Goal: Contribute content: Add original content to the website for others to see

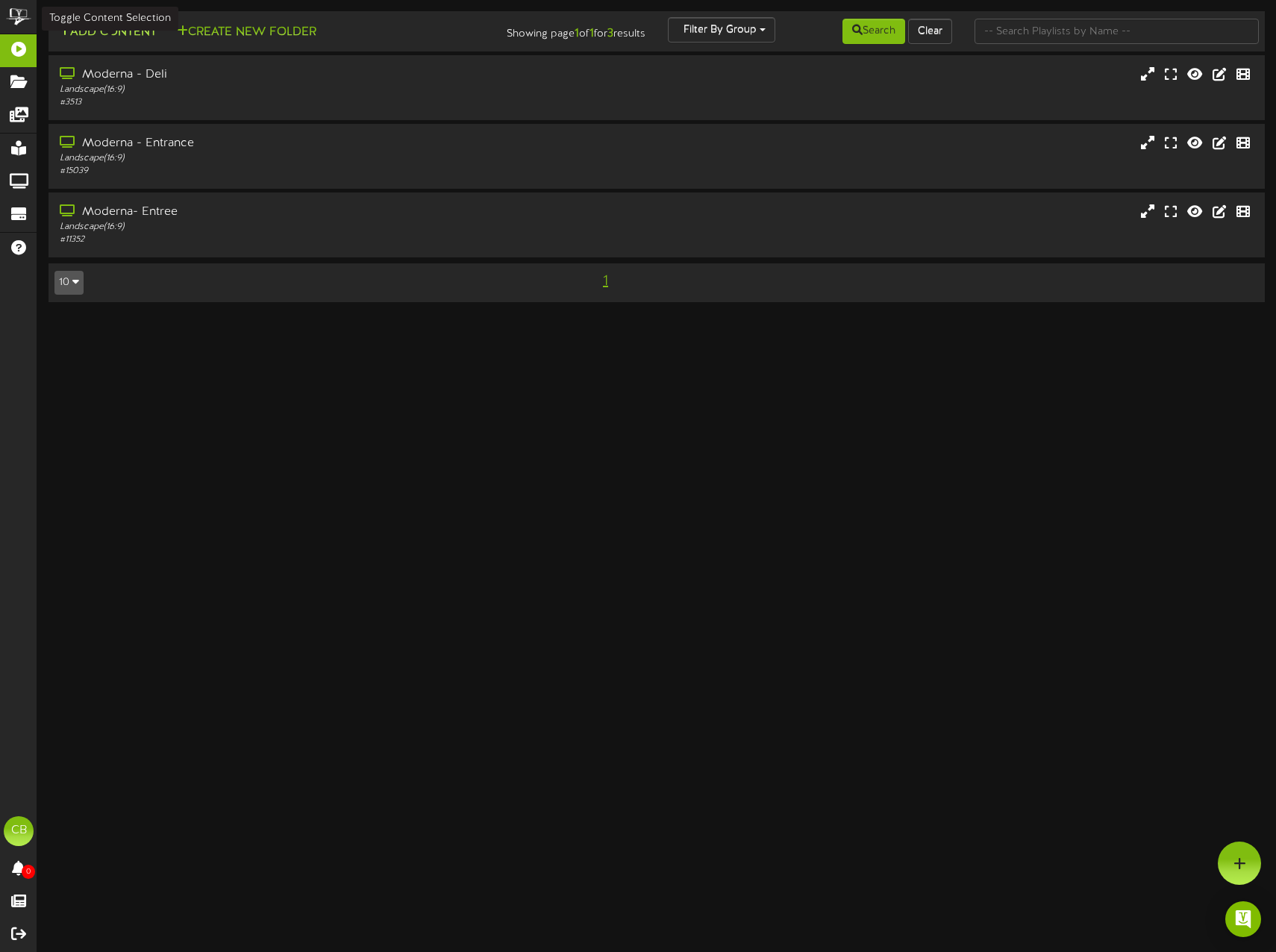
click at [131, 41] on button "Add Content" at bounding box center [108, 32] width 107 height 19
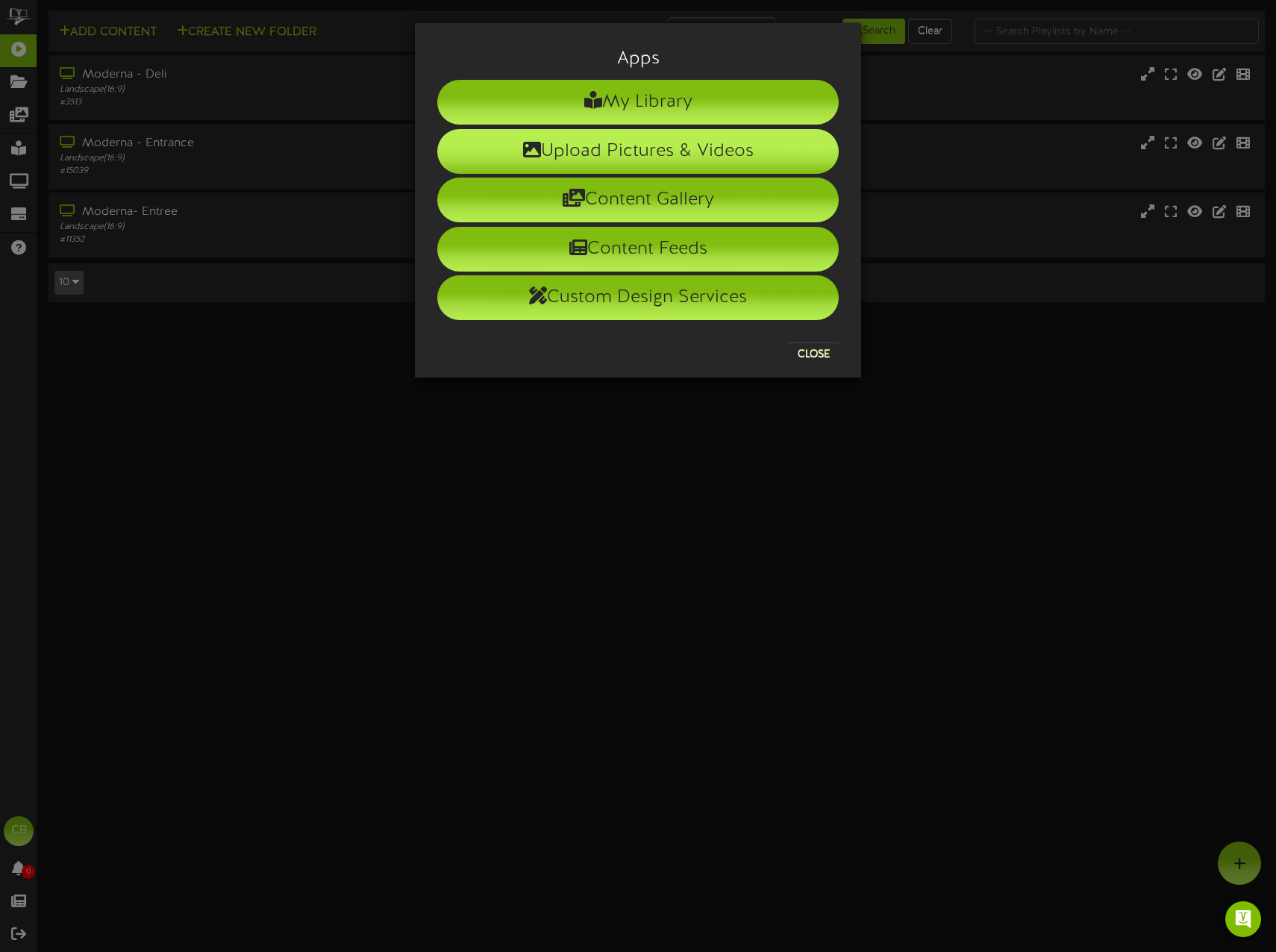
click at [616, 149] on li "Upload Pictures & Videos" at bounding box center [638, 151] width 402 height 45
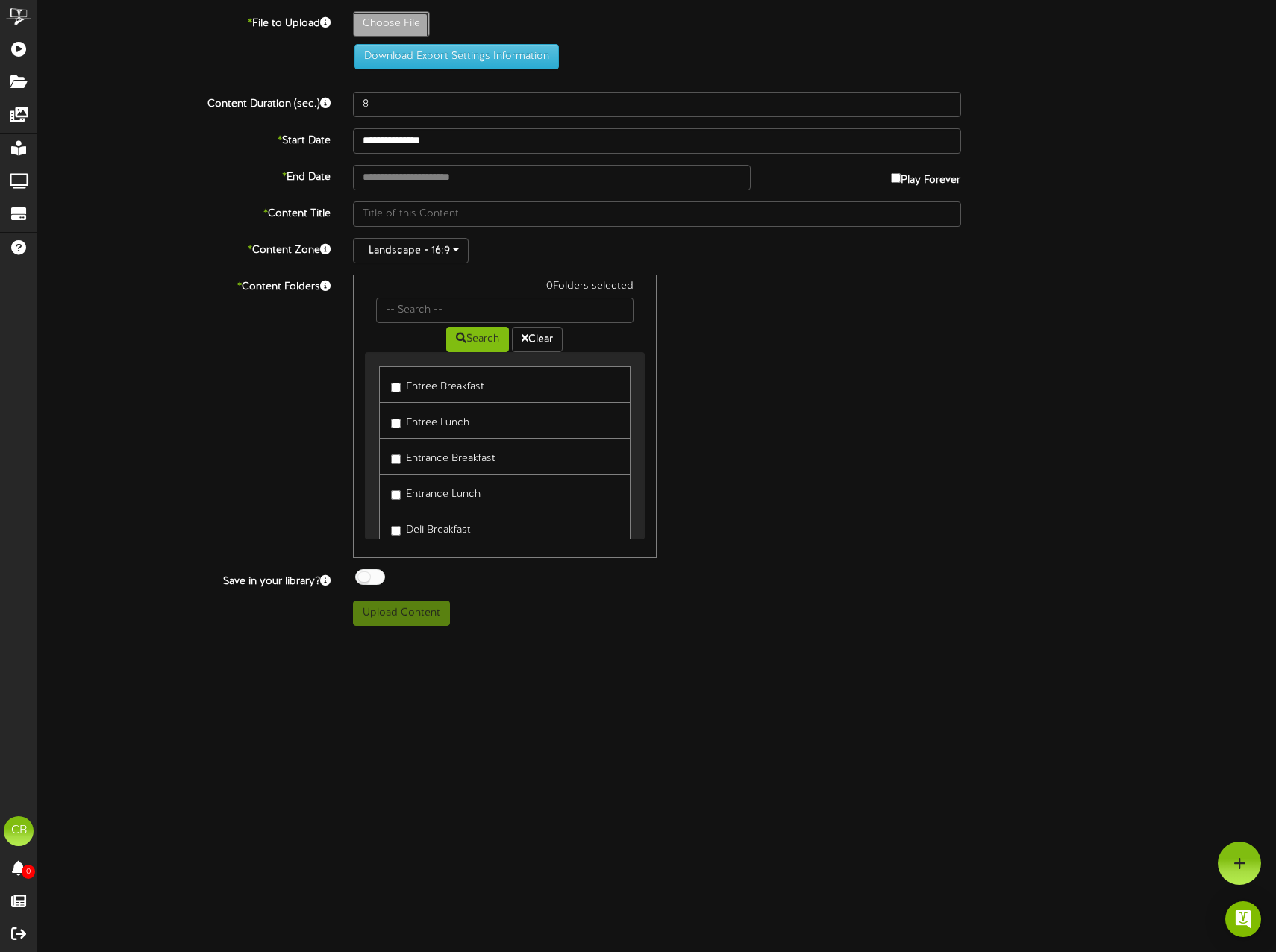
type input "**********"
type input "Wednesday_Entree"
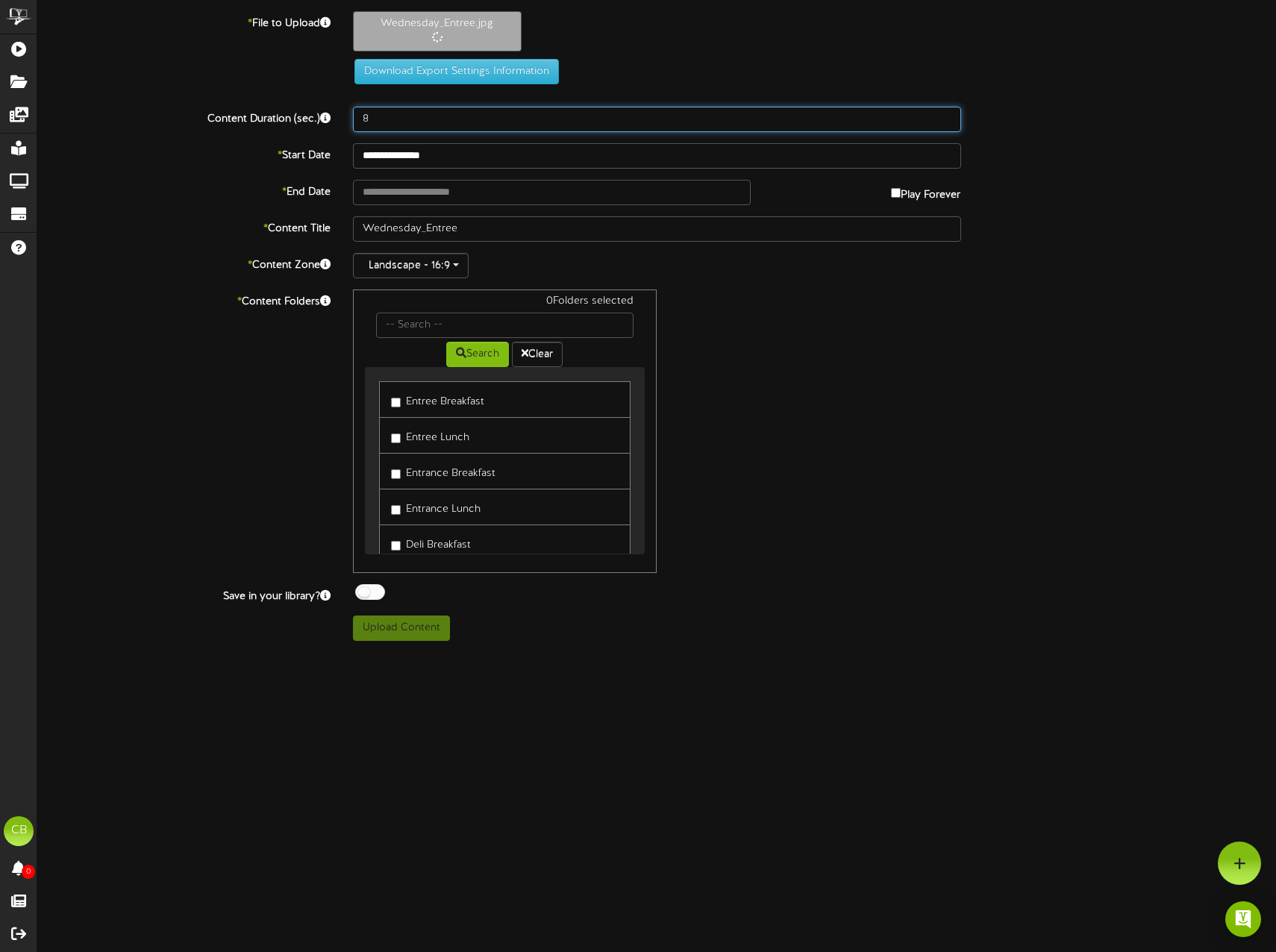
drag, startPoint x: 401, startPoint y: 123, endPoint x: 209, endPoint y: 130, distance: 192.1
click at [212, 130] on div "Content Duration (sec.) 8" at bounding box center [656, 119] width 1261 height 25
type input "15"
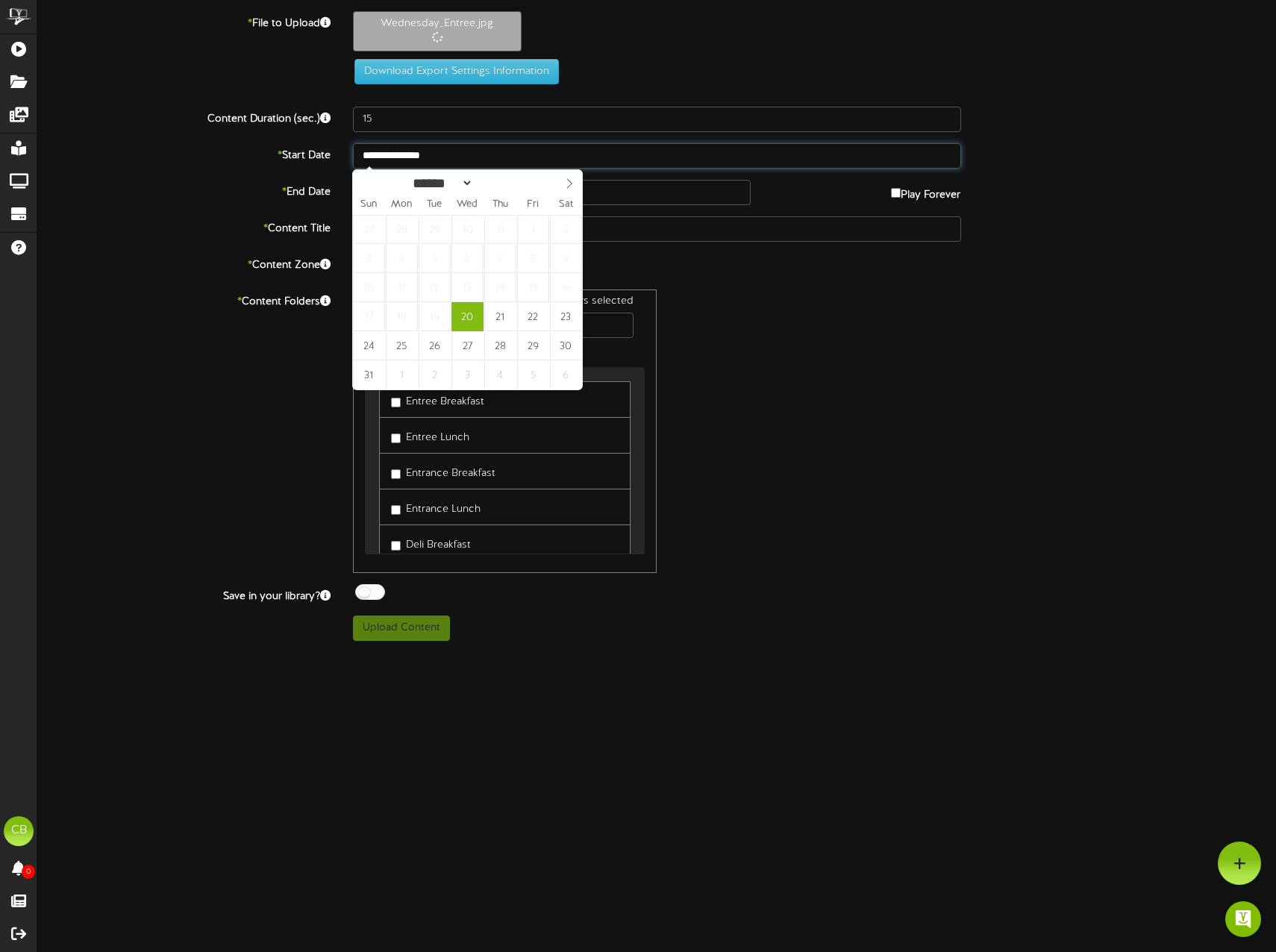
click at [419, 168] on body "ChannelValet Playlists Folders Messages My Library Groups Devices Help CB Cheri…" at bounding box center [638, 326] width 1276 height 652
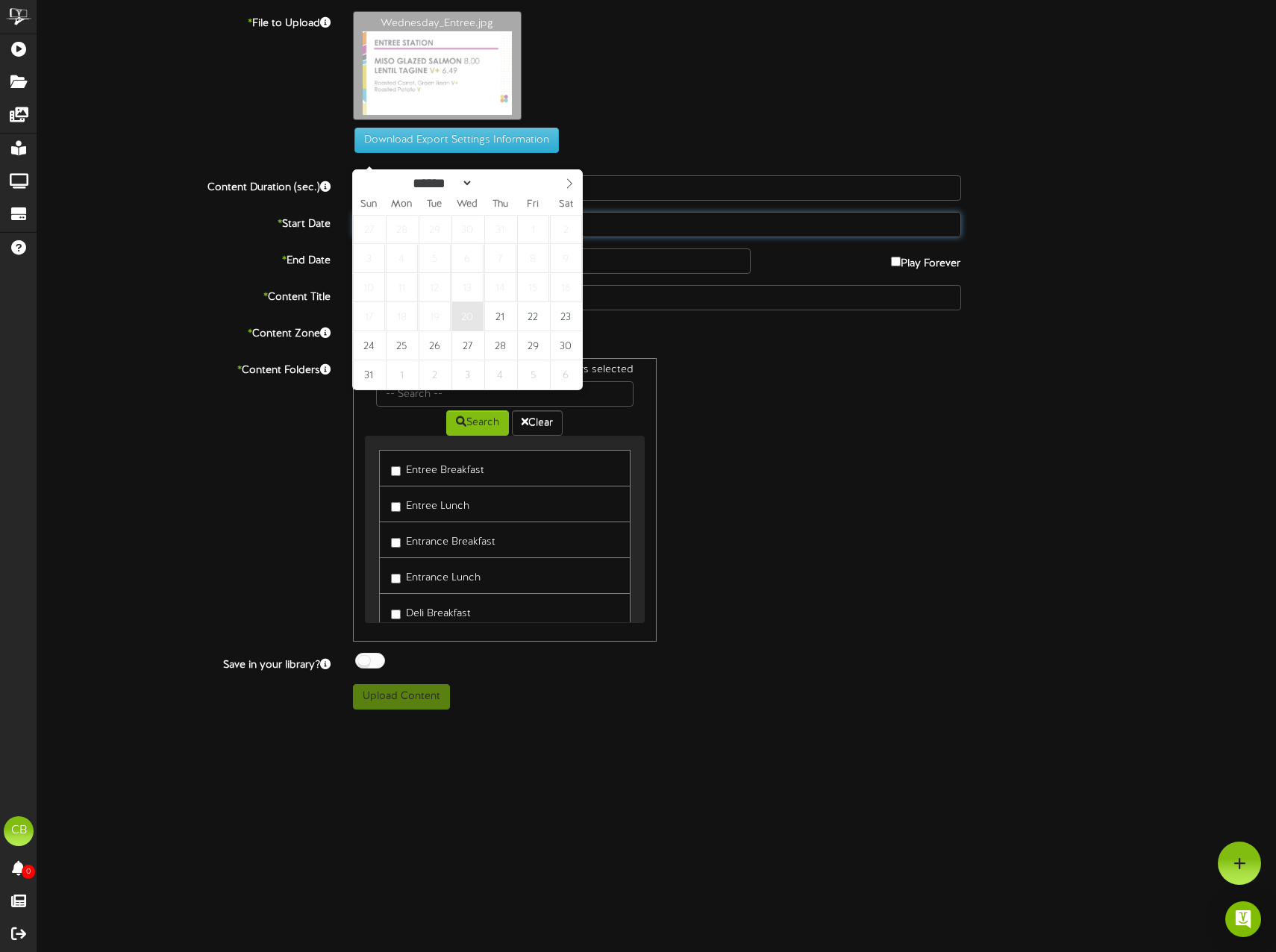
type input "**********"
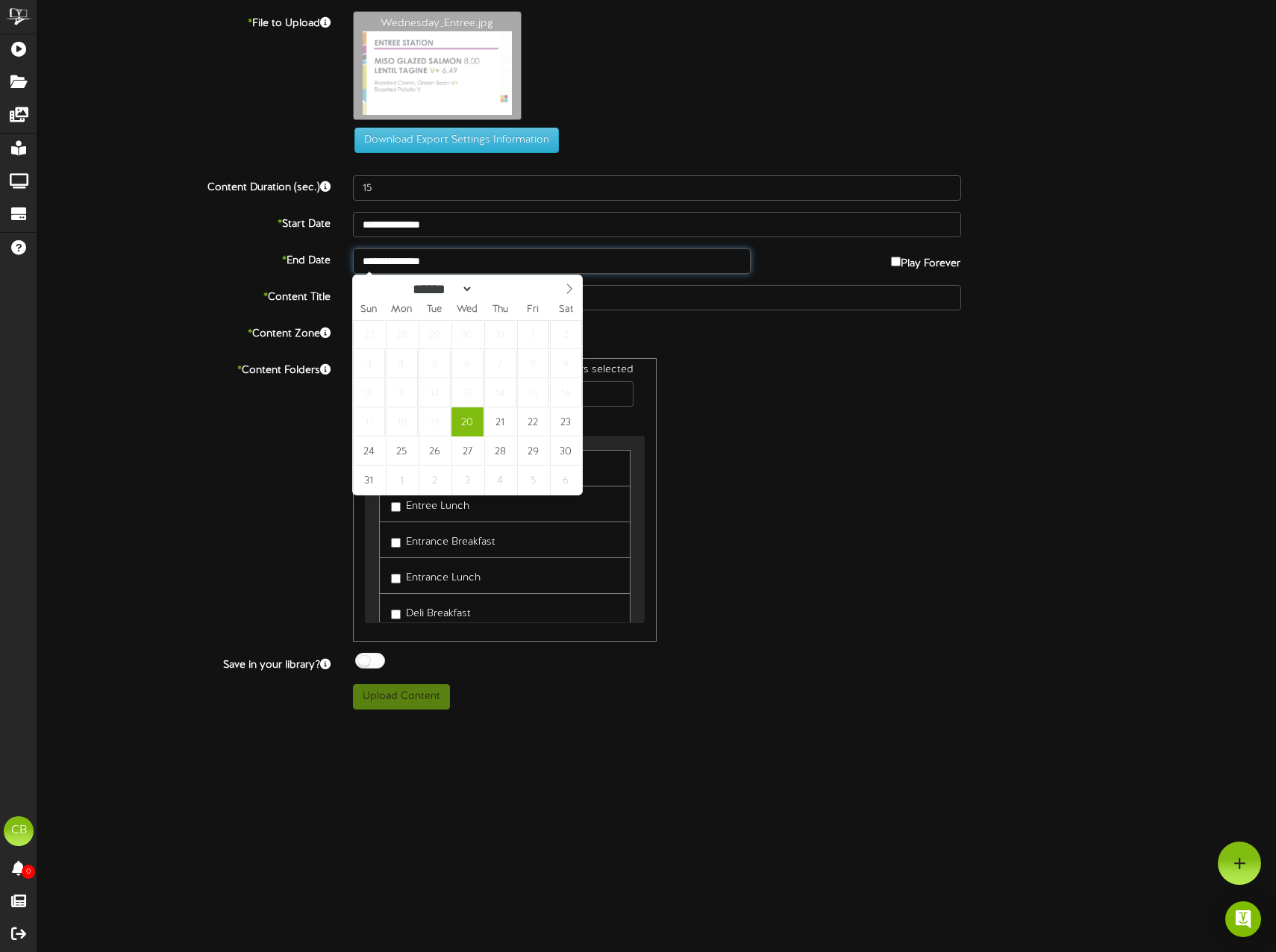
click at [417, 258] on input "**********" at bounding box center [551, 261] width 398 height 25
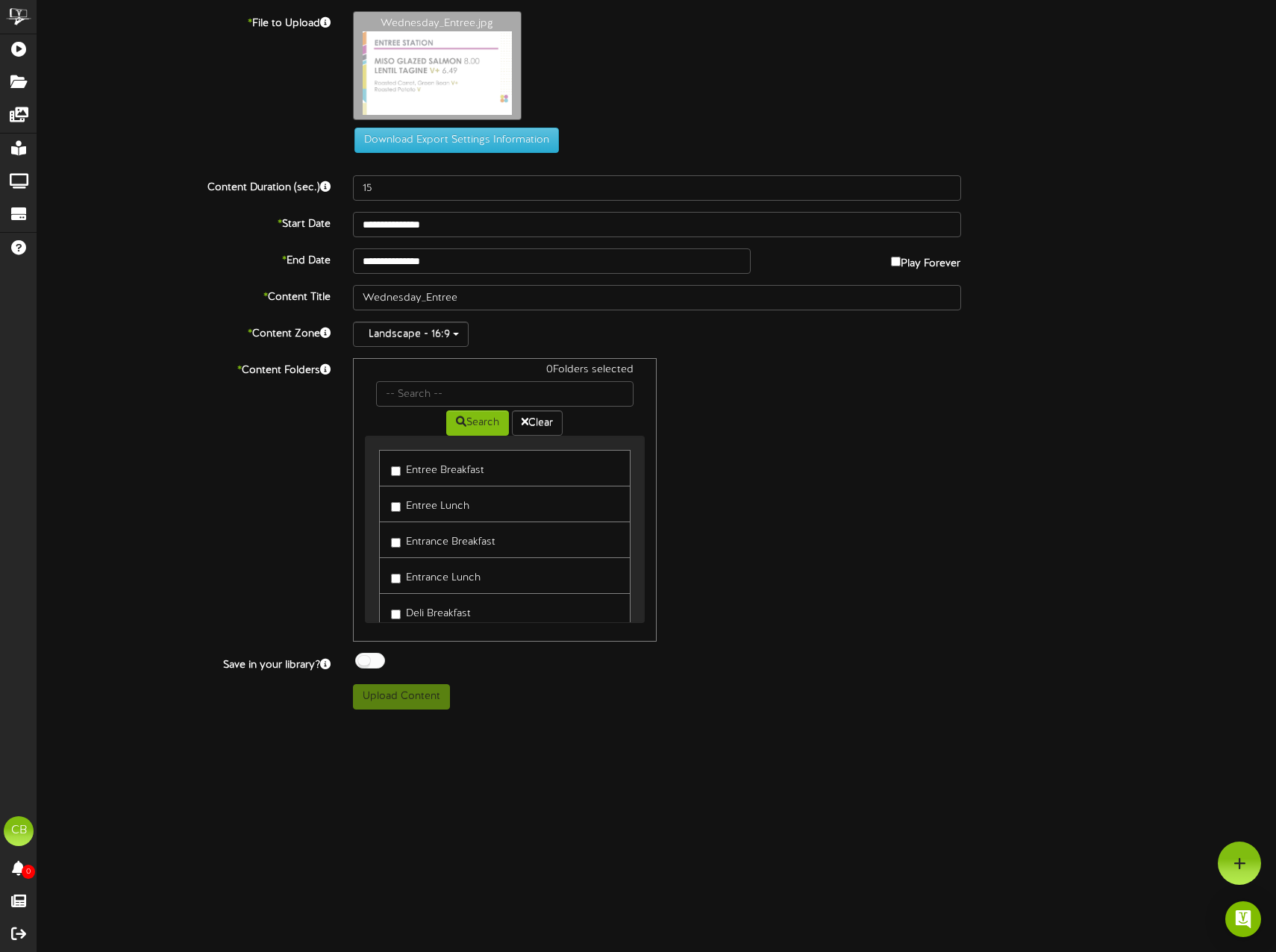
click at [446, 508] on label "Entree Lunch" at bounding box center [430, 504] width 78 height 20
click at [453, 577] on label "Entrance Lunch" at bounding box center [436, 575] width 89 height 20
click at [426, 702] on button "Upload Content" at bounding box center [401, 697] width 97 height 25
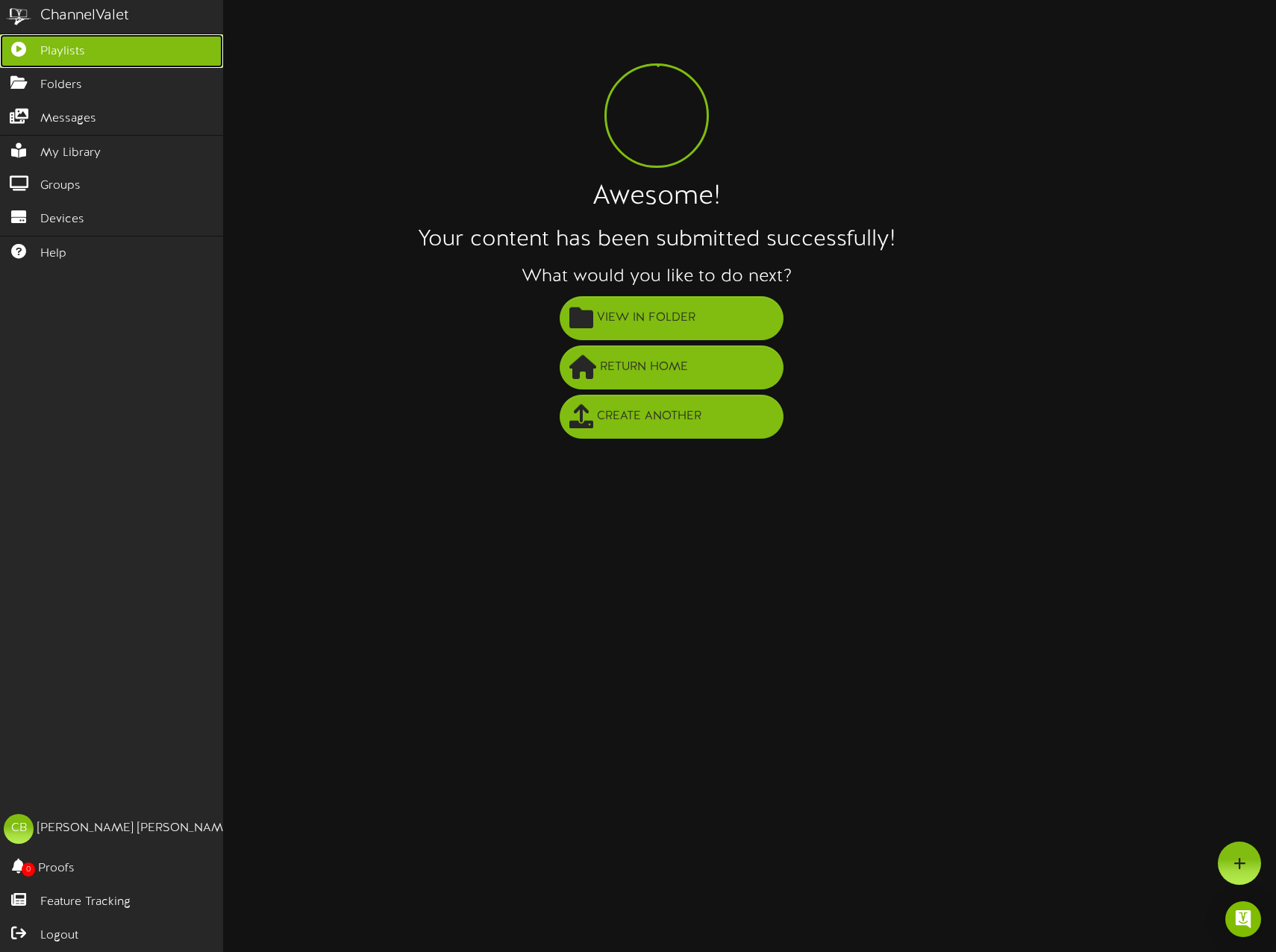
click at [27, 48] on icon at bounding box center [18, 47] width 37 height 11
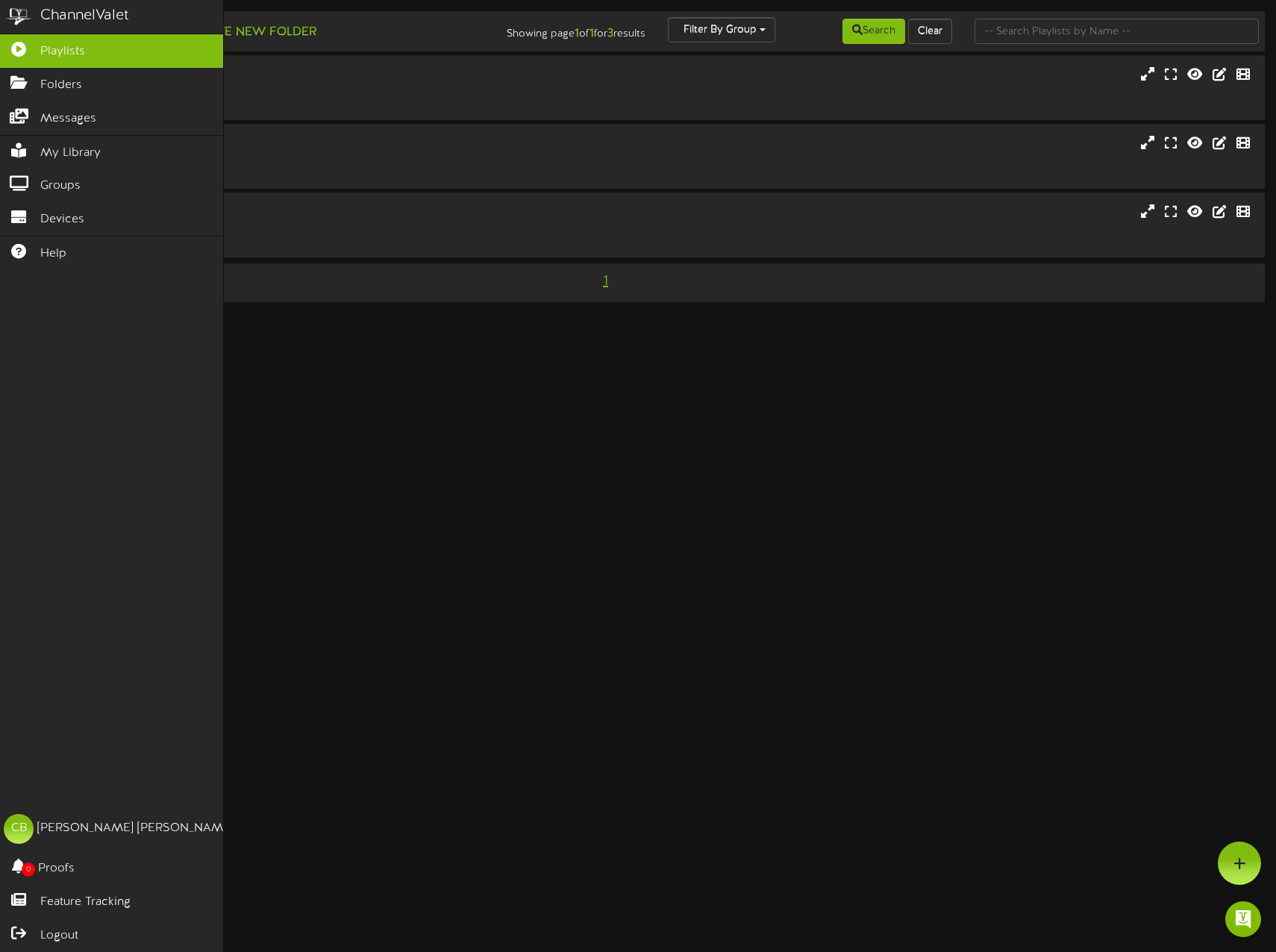
click at [22, 15] on img at bounding box center [18, 17] width 37 height 33
click at [39, 42] on link "Playlists" at bounding box center [111, 51] width 223 height 33
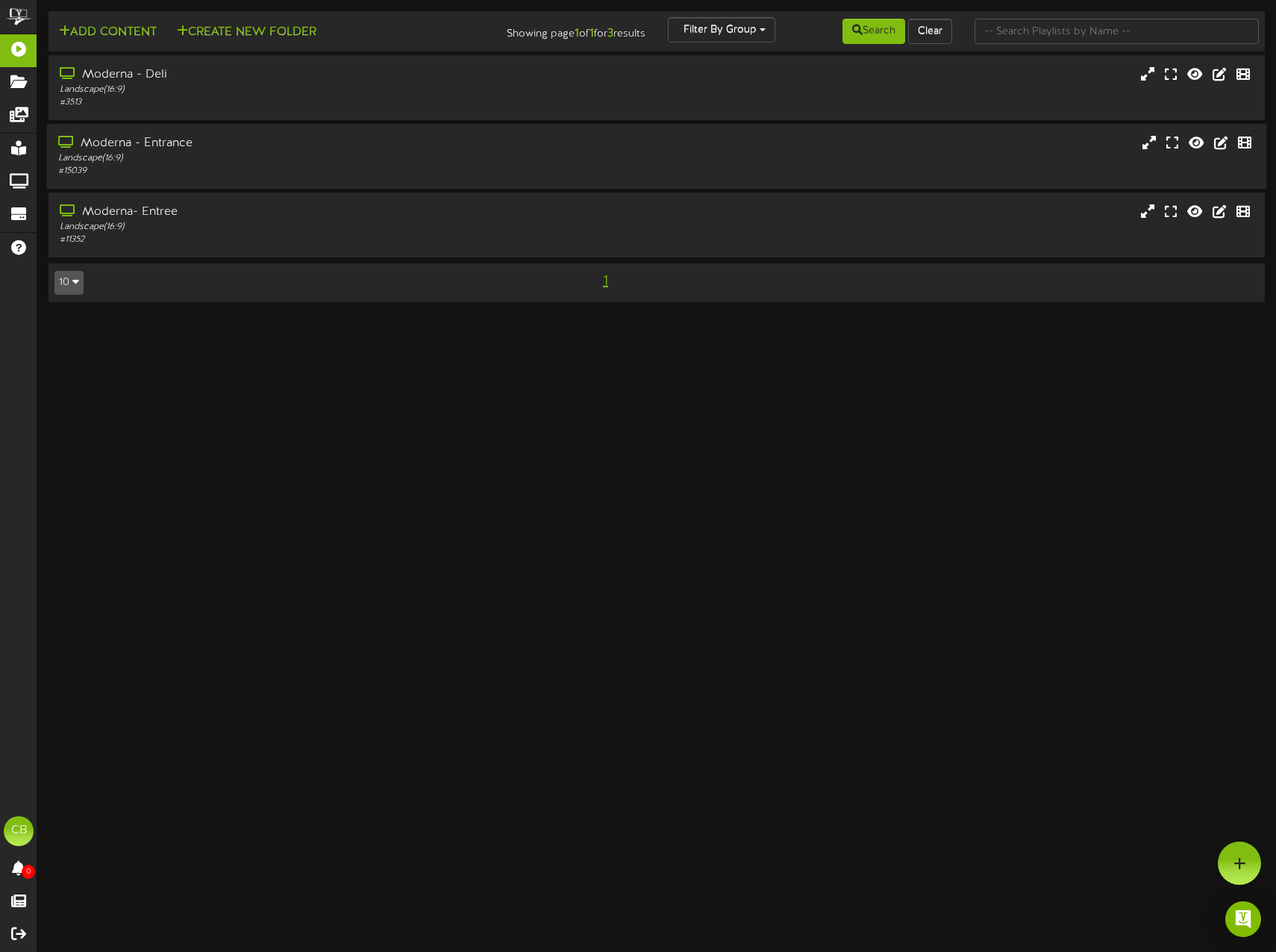
click at [225, 155] on div "Landscape ( 16:9 )" at bounding box center [301, 159] width 485 height 13
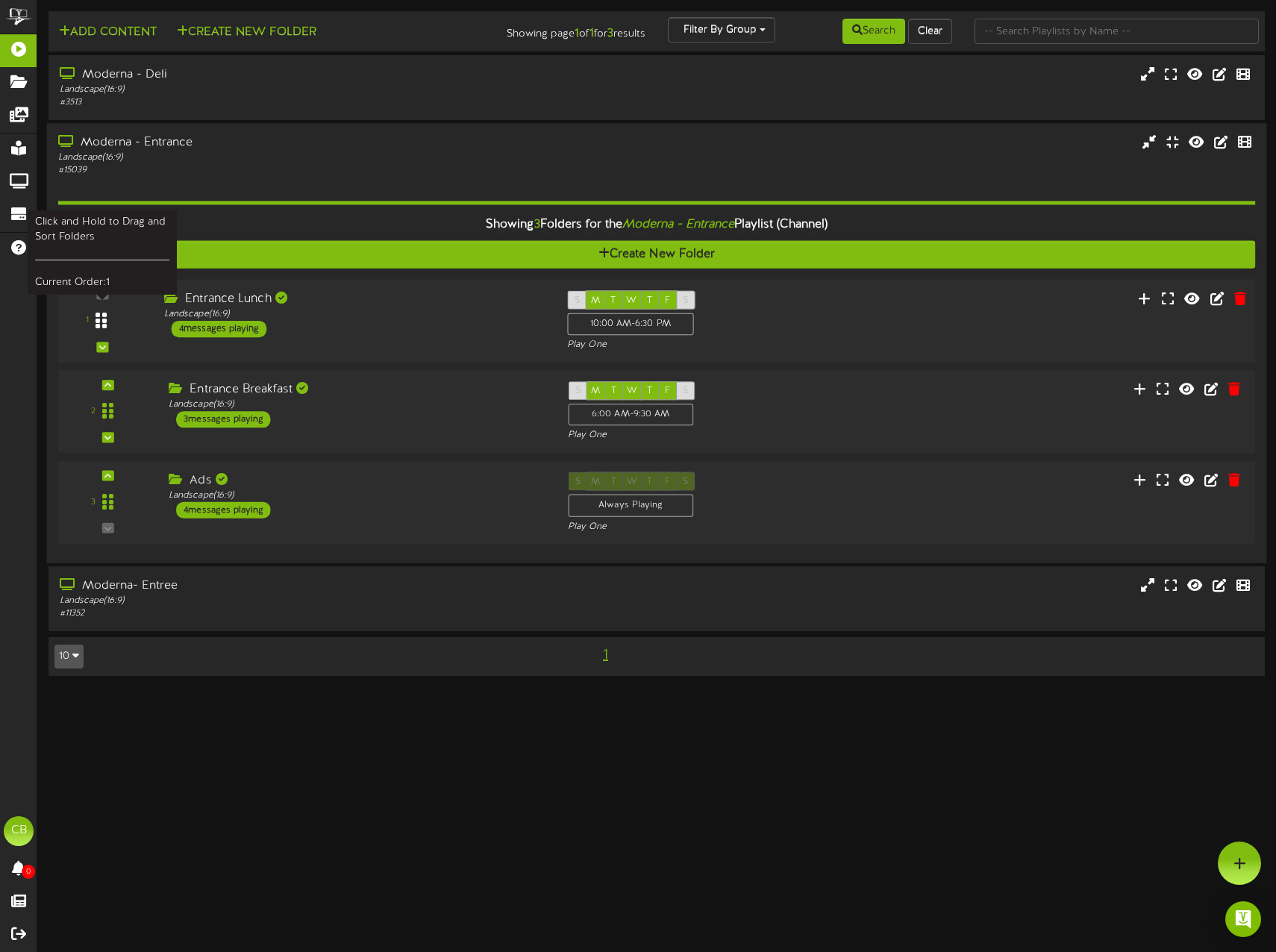
click at [111, 326] on div at bounding box center [101, 321] width 34 height 38
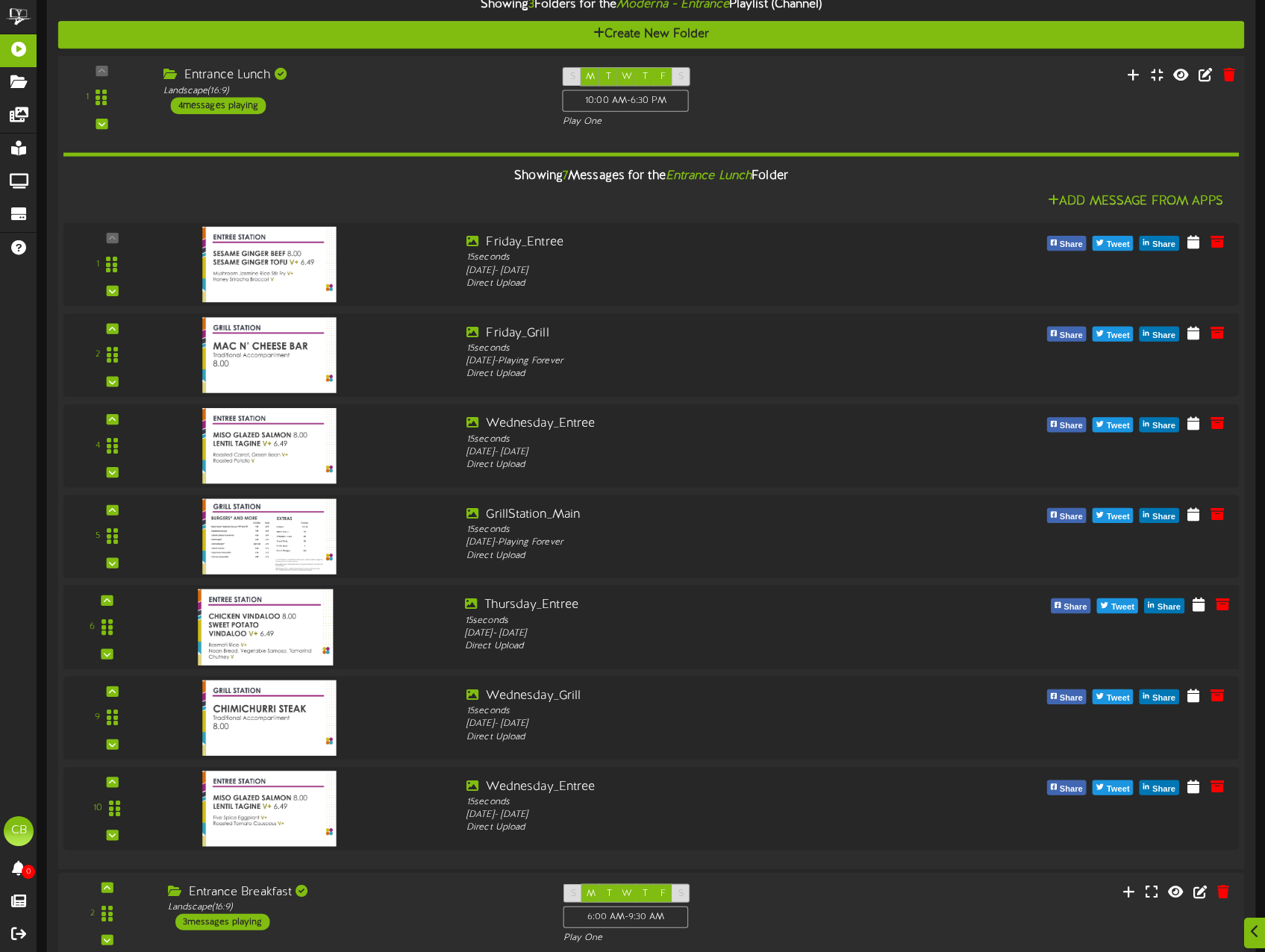
scroll to position [298, 0]
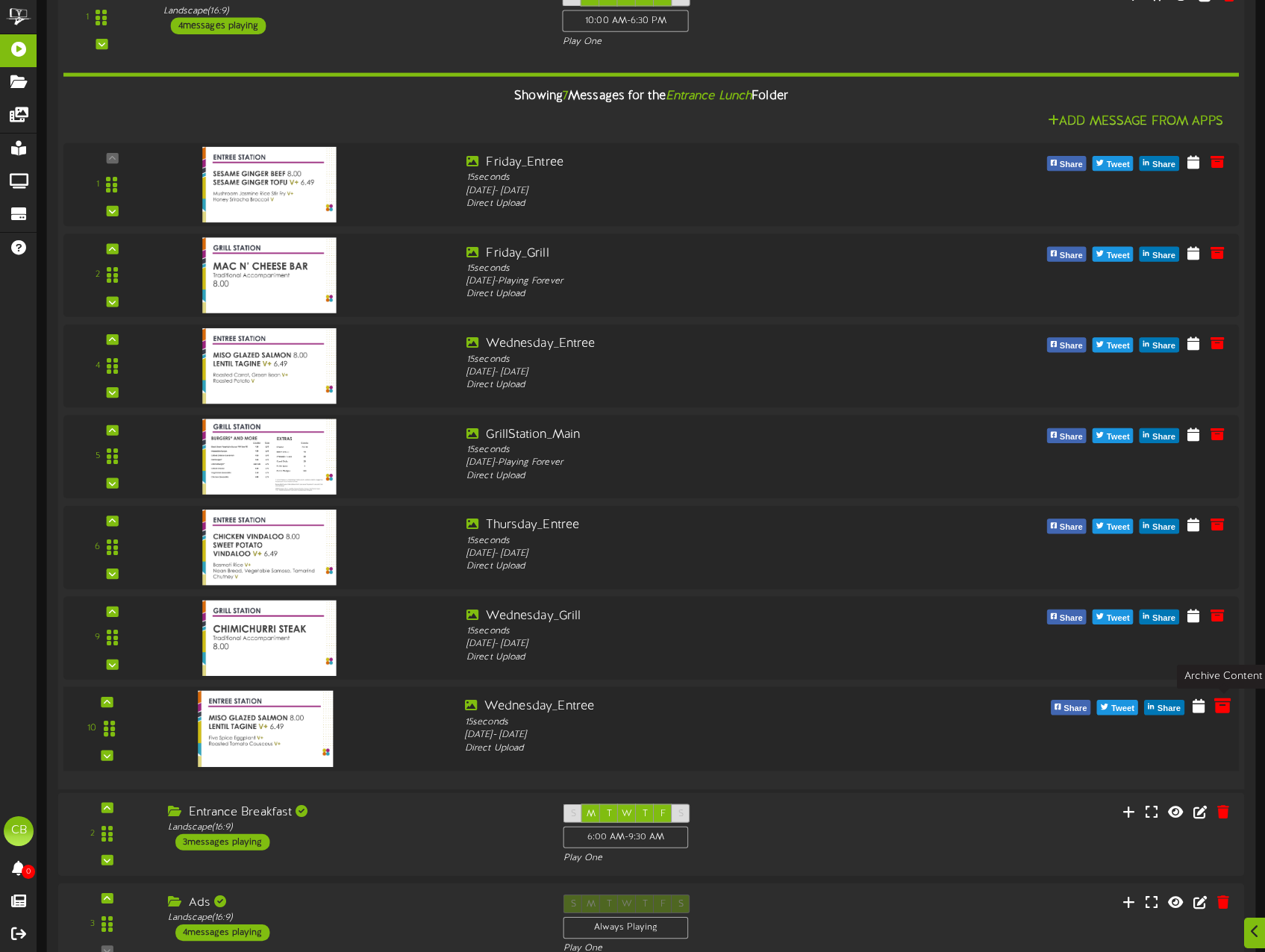
click at [1222, 708] on icon at bounding box center [1222, 705] width 17 height 17
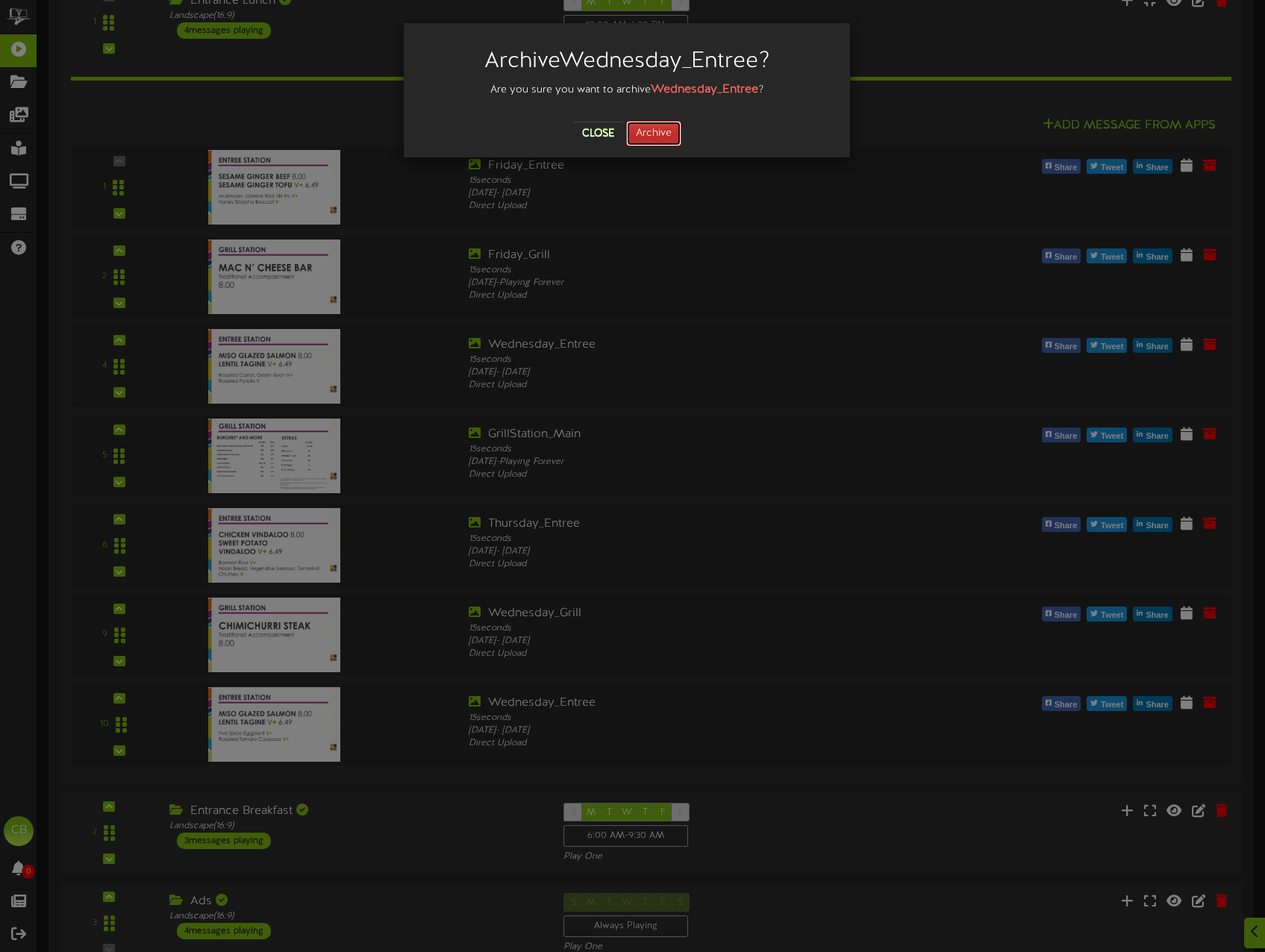
click at [663, 139] on button "Archive" at bounding box center [654, 134] width 55 height 25
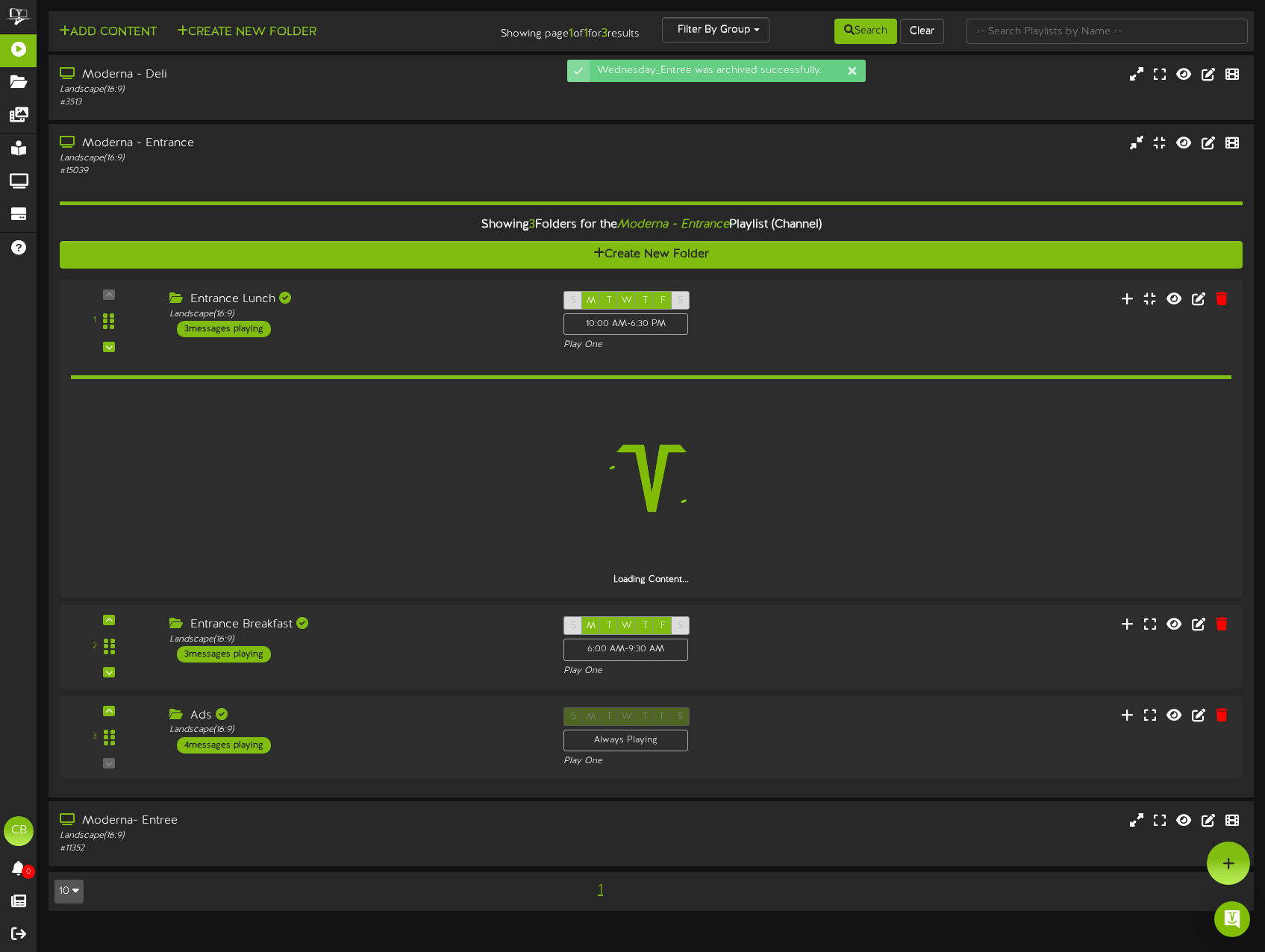
scroll to position [0, 0]
